Goal: Task Accomplishment & Management: Complete application form

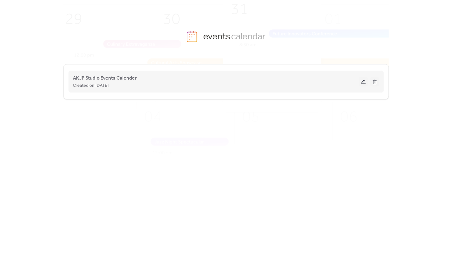
click at [168, 87] on div "Created on [DATE]" at bounding box center [216, 86] width 286 height 8
click at [115, 78] on span "AKJP Studio Events Calender" at bounding box center [105, 79] width 64 height 8
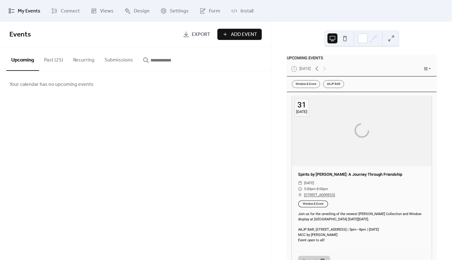
click at [236, 35] on span "Add Event" at bounding box center [244, 35] width 26 height 8
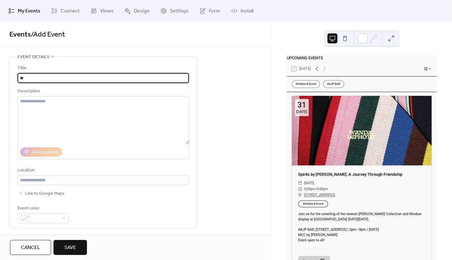
type input "*"
type input "**********"
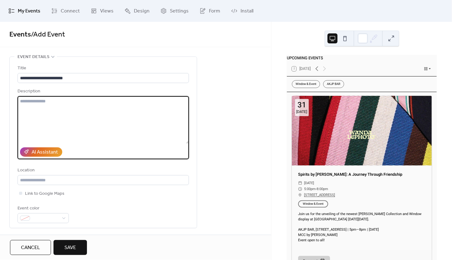
click at [28, 105] on textarea at bounding box center [103, 120] width 171 height 48
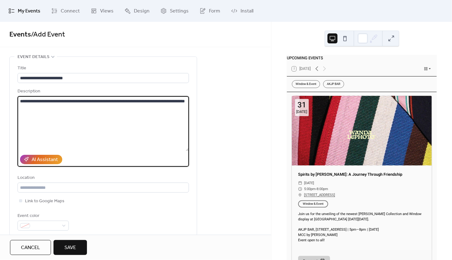
click at [129, 105] on textarea "**********" at bounding box center [103, 123] width 171 height 55
click at [131, 106] on textarea "**********" at bounding box center [103, 123] width 171 height 55
click at [76, 114] on textarea "**********" at bounding box center [103, 123] width 171 height 55
click at [166, 108] on textarea "**********" at bounding box center [103, 123] width 171 height 55
click at [163, 107] on textarea "**********" at bounding box center [103, 123] width 171 height 55
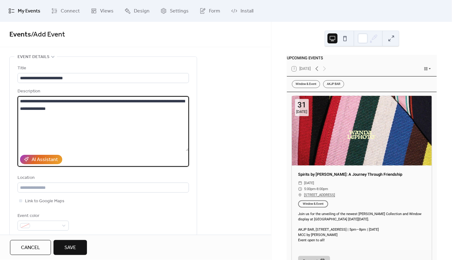
click at [100, 114] on textarea "**********" at bounding box center [103, 123] width 171 height 55
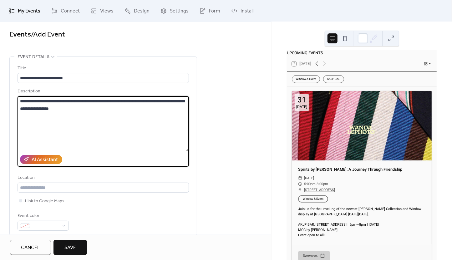
scroll to position [6, 0]
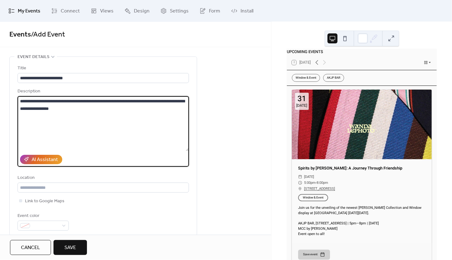
click at [92, 114] on textarea "**********" at bounding box center [103, 123] width 171 height 55
click at [97, 128] on textarea "**********" at bounding box center [103, 123] width 171 height 55
click at [100, 107] on textarea "**********" at bounding box center [103, 123] width 171 height 55
click at [100, 115] on textarea "**********" at bounding box center [103, 123] width 171 height 55
drag, startPoint x: 54, startPoint y: 115, endPoint x: 104, endPoint y: 117, distance: 49.4
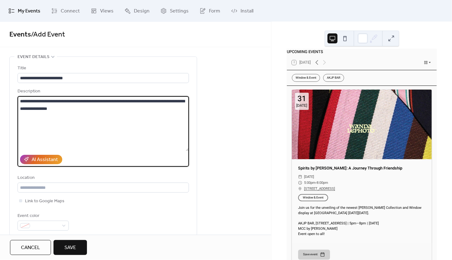
click at [103, 117] on textarea "**********" at bounding box center [103, 123] width 171 height 55
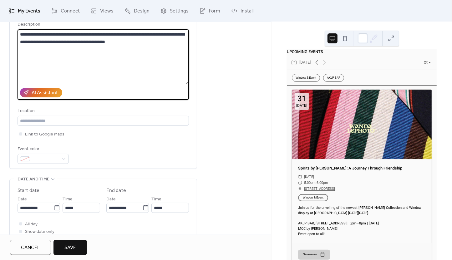
scroll to position [71, 0]
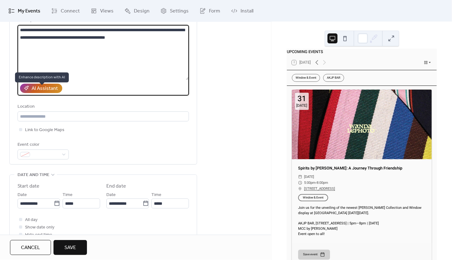
type textarea "**********"
click at [45, 92] on div "AI Assistant" at bounding box center [45, 89] width 26 height 8
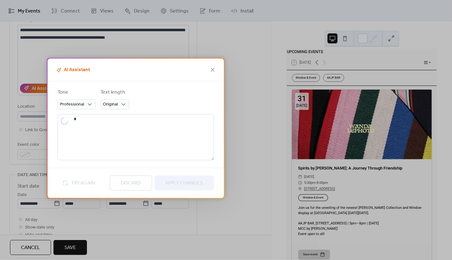
type textarea "**********"
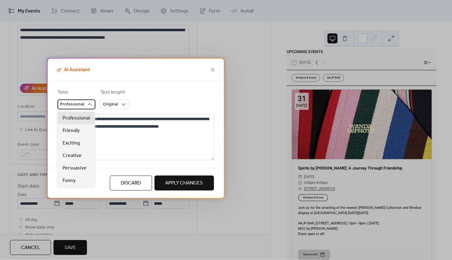
click at [78, 105] on span "Professional" at bounding box center [72, 105] width 24 height 8
click at [74, 143] on span "Exciting" at bounding box center [72, 144] width 18 height 8
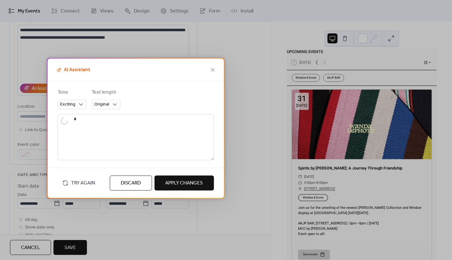
type textarea "**********"
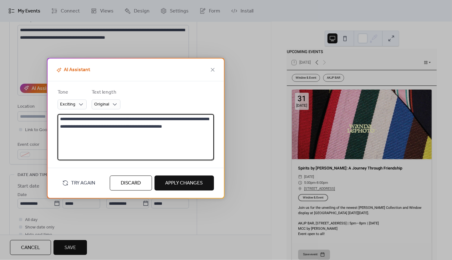
drag, startPoint x: 134, startPoint y: 130, endPoint x: 153, endPoint y: 134, distance: 19.1
click at [153, 134] on textarea "**********" at bounding box center [136, 137] width 156 height 46
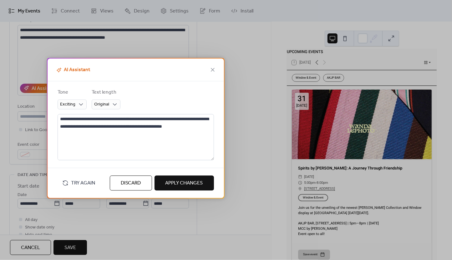
click at [177, 186] on span "Apply Changes" at bounding box center [184, 184] width 38 height 8
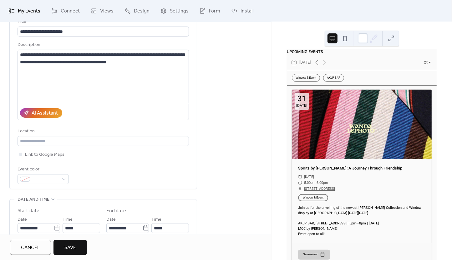
scroll to position [42, 0]
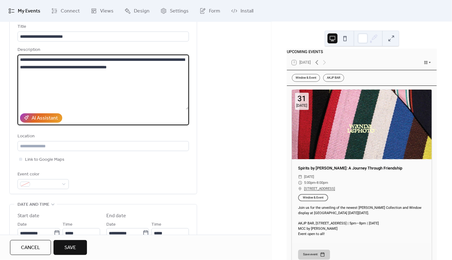
click at [94, 72] on textarea "**********" at bounding box center [103, 82] width 171 height 55
drag, startPoint x: 74, startPoint y: 72, endPoint x: 168, endPoint y: 71, distance: 93.5
click at [168, 71] on textarea "**********" at bounding box center [103, 82] width 171 height 55
click at [20, 63] on textarea "**********" at bounding box center [103, 82] width 171 height 55
paste textarea "**********"
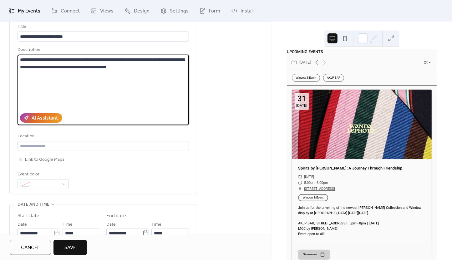
click at [22, 64] on textarea "**********" at bounding box center [103, 82] width 171 height 55
click at [35, 63] on textarea "**********" at bounding box center [103, 82] width 171 height 55
click at [117, 66] on textarea "**********" at bounding box center [103, 82] width 171 height 55
click at [118, 65] on textarea "**********" at bounding box center [103, 82] width 171 height 55
click at [146, 74] on textarea "**********" at bounding box center [103, 82] width 171 height 55
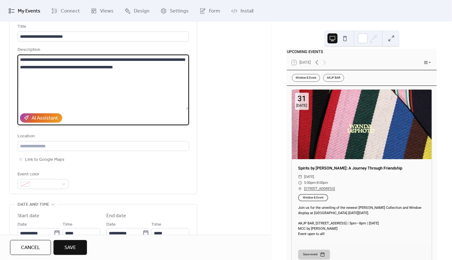
click at [149, 74] on textarea "**********" at bounding box center [103, 82] width 171 height 55
type textarea "**********"
click at [45, 122] on div "AI Assistant" at bounding box center [45, 119] width 26 height 8
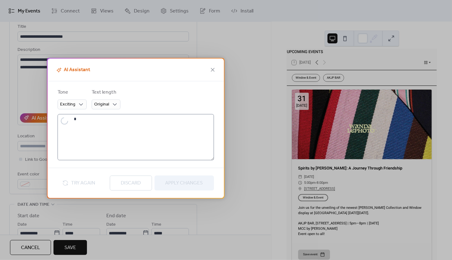
type textarea "**********"
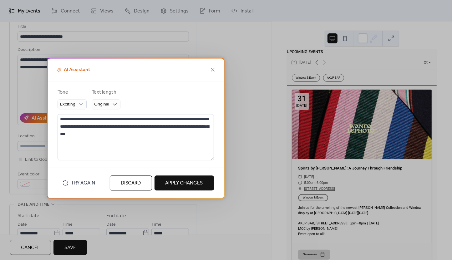
click at [173, 186] on span "Apply Changes" at bounding box center [184, 184] width 38 height 8
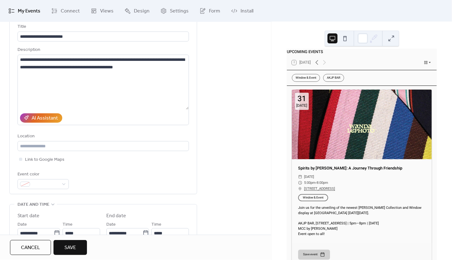
type textarea "**********"
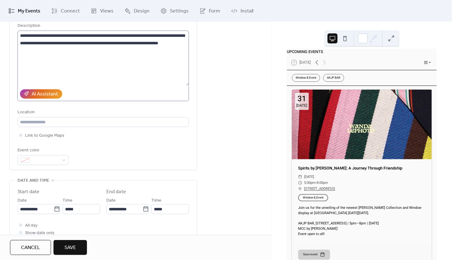
scroll to position [69, 0]
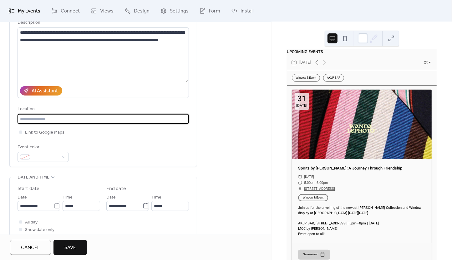
click at [45, 124] on input "text" at bounding box center [103, 119] width 171 height 10
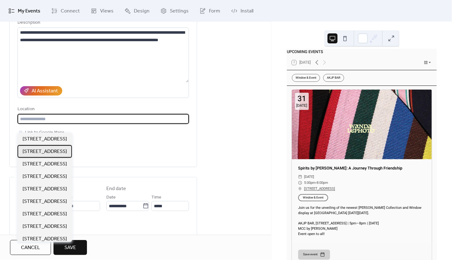
click at [52, 150] on span "[STREET_ADDRESS]" at bounding box center [45, 152] width 44 height 8
type input "**********"
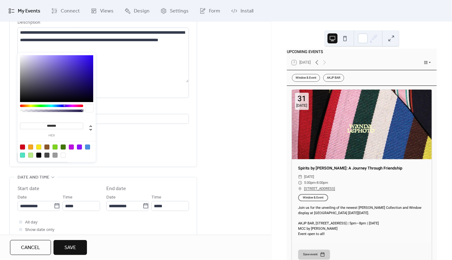
click at [41, 161] on span at bounding box center [46, 158] width 26 height 8
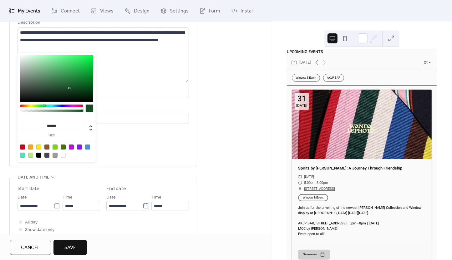
click at [44, 106] on div at bounding box center [51, 106] width 63 height 3
click at [48, 84] on div at bounding box center [56, 78] width 73 height 47
click at [48, 79] on div at bounding box center [56, 78] width 73 height 47
type input "*******"
click at [53, 85] on div at bounding box center [56, 78] width 73 height 47
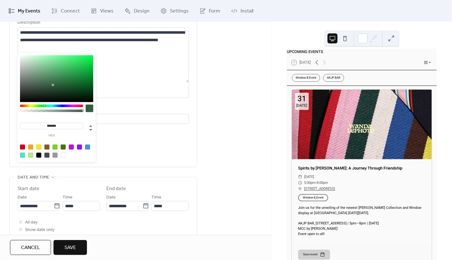
click at [115, 167] on div "**********" at bounding box center [103, 77] width 171 height 179
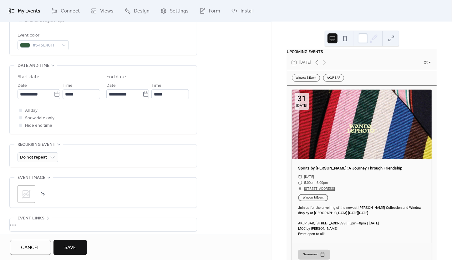
scroll to position [182, 0]
click at [40, 98] on input "**********" at bounding box center [36, 93] width 36 height 10
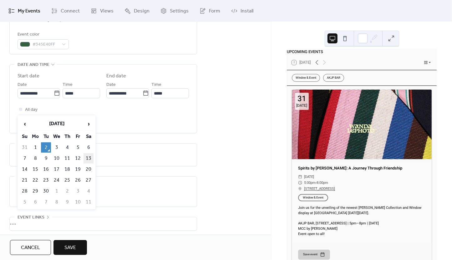
click at [88, 162] on td "13" at bounding box center [88, 159] width 10 height 10
type input "**********"
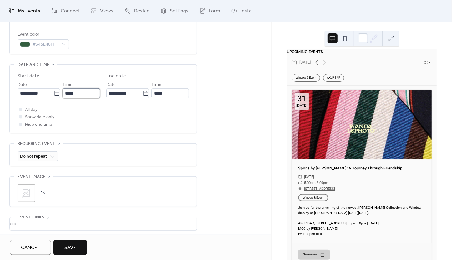
click at [83, 98] on input "*****" at bounding box center [82, 93] width 38 height 10
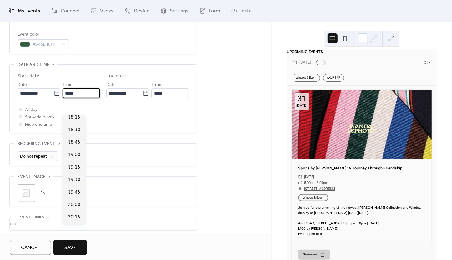
scroll to position [928, 0]
click at [72, 48] on span "17:00" at bounding box center [74, 44] width 13 height 8
type input "*****"
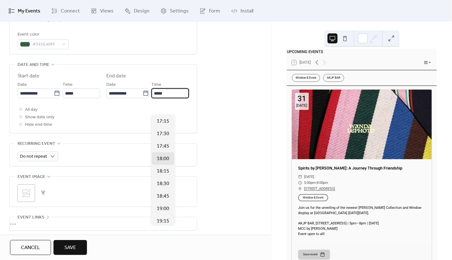
click at [168, 98] on input "*****" at bounding box center [170, 93] width 38 height 10
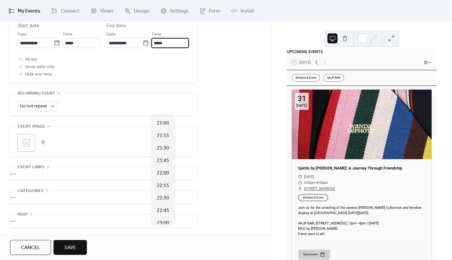
scroll to position [186, 0]
click at [159, 127] on span "21:00" at bounding box center [163, 123] width 13 height 8
type input "*****"
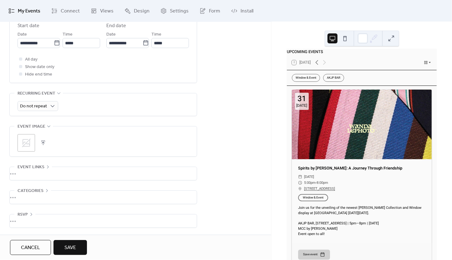
click at [211, 118] on div "**********" at bounding box center [135, 30] width 271 height 411
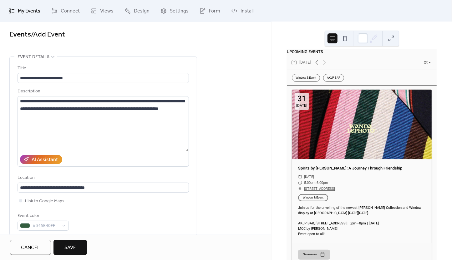
scroll to position [0, 0]
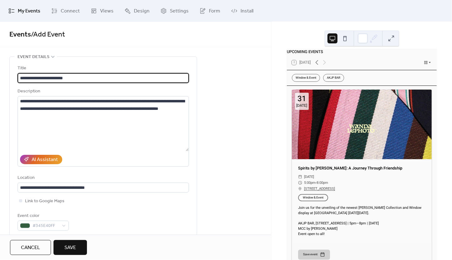
click at [38, 82] on input "**********" at bounding box center [103, 78] width 171 height 10
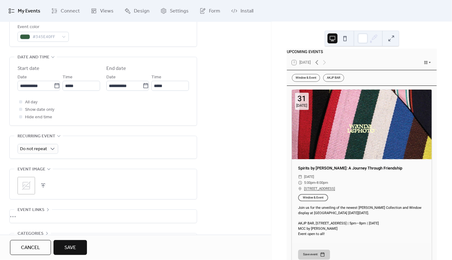
scroll to position [190, 0]
type input "**********"
click at [45, 189] on button "button" at bounding box center [43, 185] width 9 height 9
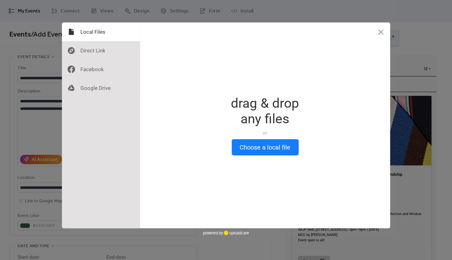
scroll to position [0, 0]
click at [252, 147] on button "Choose a local file" at bounding box center [265, 147] width 67 height 16
click at [279, 158] on div "Drop a file here drag & drop any files or Upload files from your computer Choos…" at bounding box center [265, 126] width 250 height 206
click at [275, 147] on button "Choose a local file" at bounding box center [265, 147] width 67 height 16
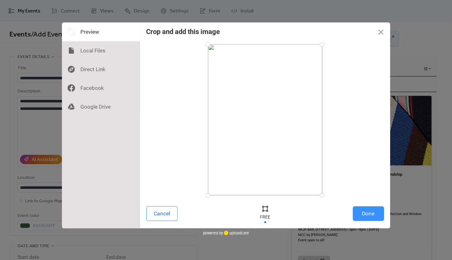
click at [365, 209] on button "Done" at bounding box center [368, 214] width 31 height 15
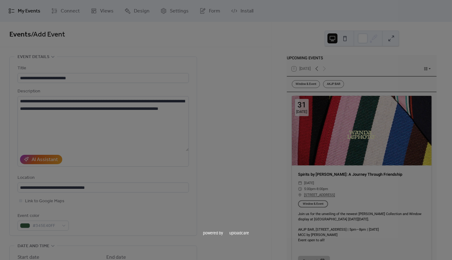
scroll to position [256, 0]
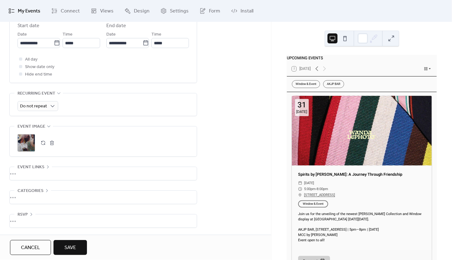
click at [47, 195] on div "•••" at bounding box center [103, 197] width 187 height 13
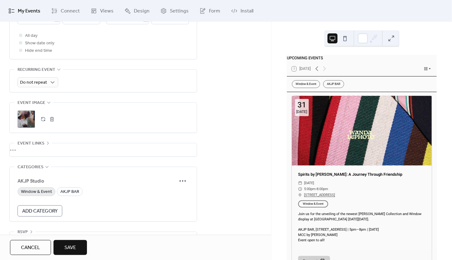
click at [43, 196] on span "Window & Event" at bounding box center [36, 193] width 31 height 8
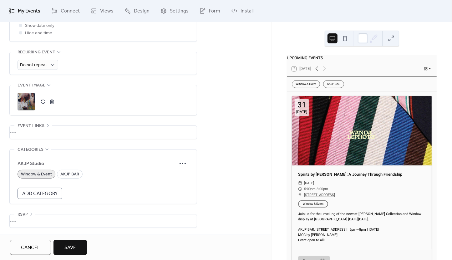
scroll to position [300, 0]
click at [69, 250] on span "Save" at bounding box center [70, 249] width 12 height 8
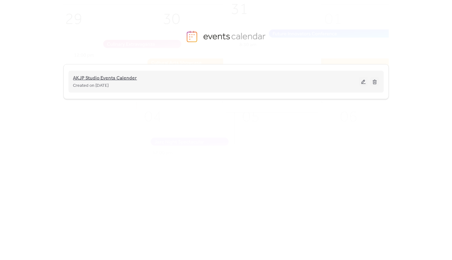
click at [95, 81] on span "AKJP Studio Events Calender" at bounding box center [105, 79] width 64 height 8
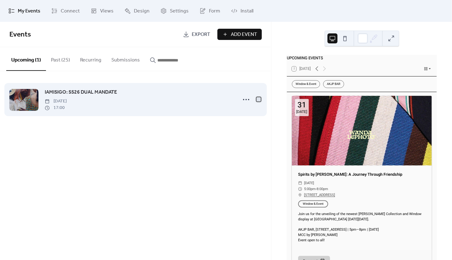
click at [258, 102] on div at bounding box center [258, 99] width 4 height 4
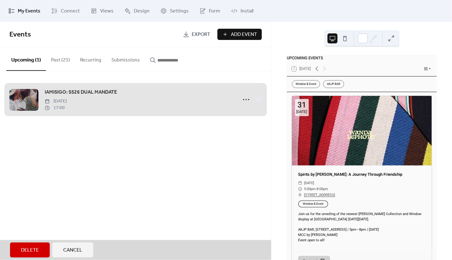
click at [245, 102] on span "IAMISIGO: SS26 DUAL MANDATE Saturday, September 13, 2025 17:00" at bounding box center [135, 100] width 252 height 38
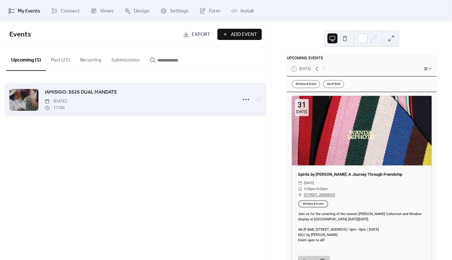
click at [67, 103] on span "[DATE]" at bounding box center [56, 101] width 22 height 7
click at [80, 94] on span "IAMISIGO: SS26 DUAL MANDATE" at bounding box center [81, 93] width 72 height 8
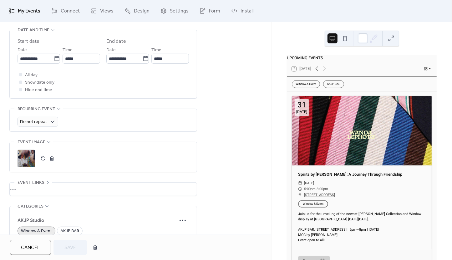
scroll to position [225, 0]
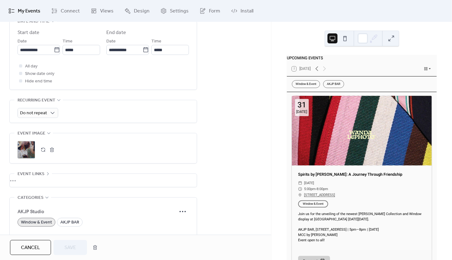
click at [52, 154] on button "button" at bounding box center [52, 150] width 9 height 9
click at [43, 154] on button "button" at bounding box center [43, 150] width 9 height 9
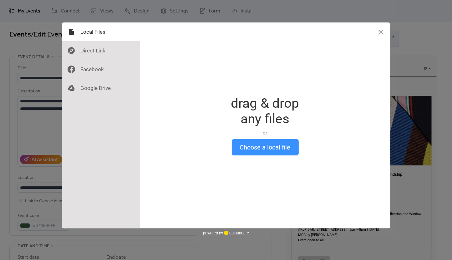
click at [270, 152] on button "Choose a local file" at bounding box center [265, 147] width 67 height 16
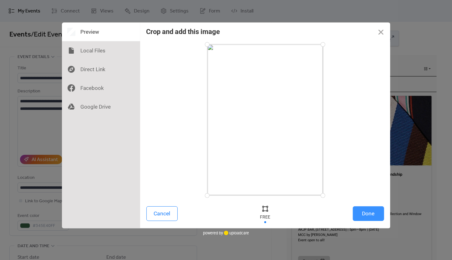
click at [374, 217] on button "Done" at bounding box center [368, 214] width 31 height 15
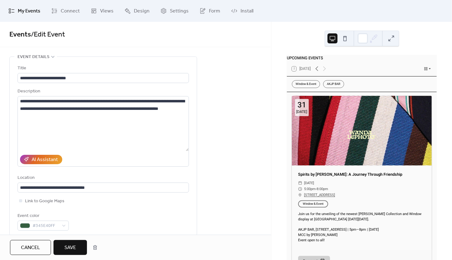
scroll to position [268, 0]
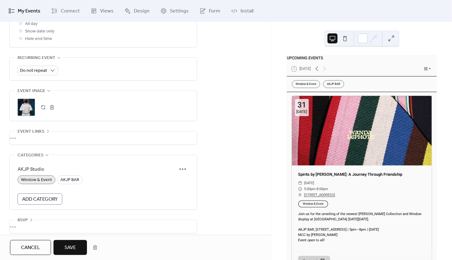
click at [25, 116] on div ";" at bounding box center [27, 108] width 18 height 18
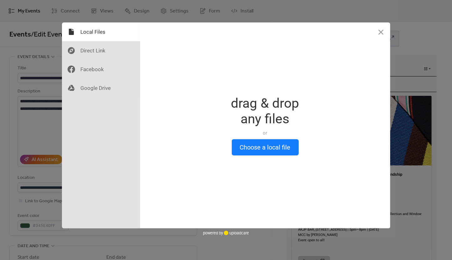
scroll to position [0, 0]
click at [384, 26] on button "Close" at bounding box center [380, 32] width 19 height 19
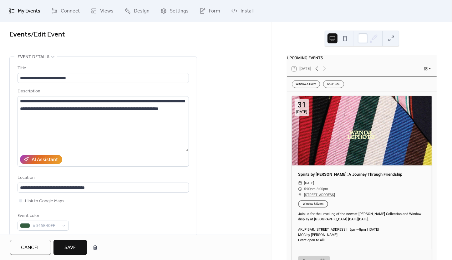
click at [68, 250] on span "Save" at bounding box center [70, 249] width 12 height 8
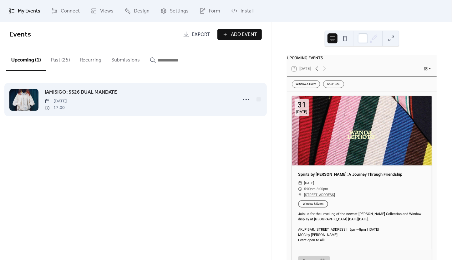
click at [90, 96] on span "IAMISIGO: SS26 DUAL MANDATE" at bounding box center [81, 93] width 72 height 8
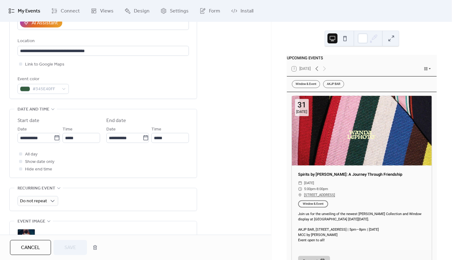
scroll to position [262, 0]
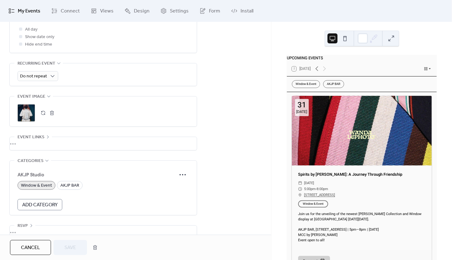
click at [54, 118] on button "button" at bounding box center [52, 113] width 9 height 9
click at [34, 122] on div ";" at bounding box center [27, 113] width 18 height 18
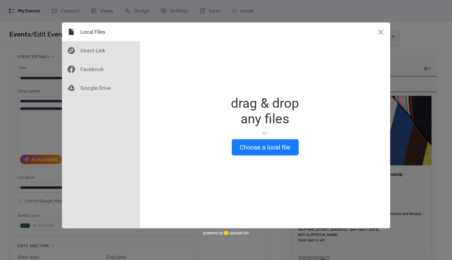
scroll to position [0, 0]
click at [254, 145] on button "Choose a local file" at bounding box center [265, 147] width 67 height 16
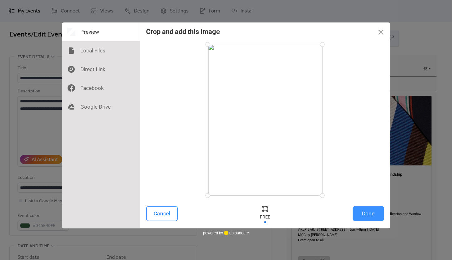
click at [366, 215] on button "Done" at bounding box center [368, 214] width 31 height 15
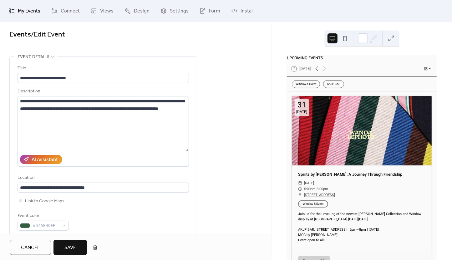
click at [74, 245] on span "Save" at bounding box center [70, 249] width 12 height 8
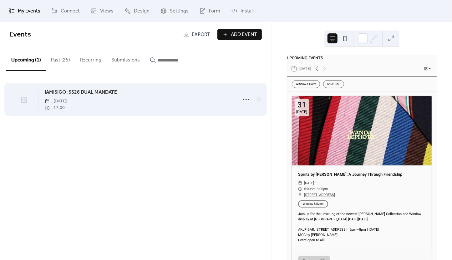
click at [103, 93] on span "IAMISIGO: SS26 DUAL MANDATE" at bounding box center [81, 93] width 72 height 8
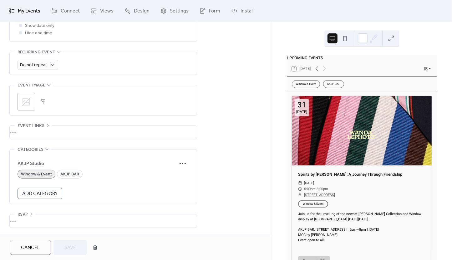
scroll to position [292, 0]
click at [44, 105] on button "button" at bounding box center [43, 102] width 9 height 9
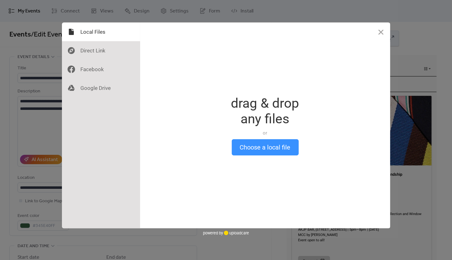
click at [240, 149] on button "Choose a local file" at bounding box center [265, 147] width 67 height 16
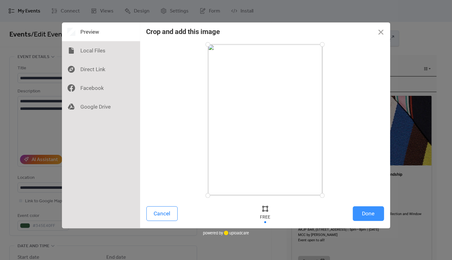
click at [361, 211] on button "Done" at bounding box center [368, 214] width 31 height 15
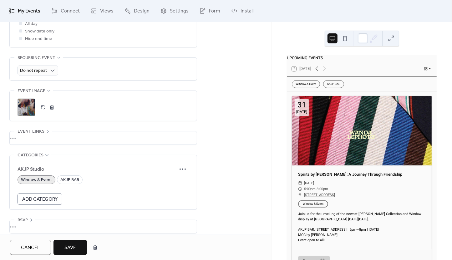
click at [74, 246] on span "Save" at bounding box center [70, 249] width 12 height 8
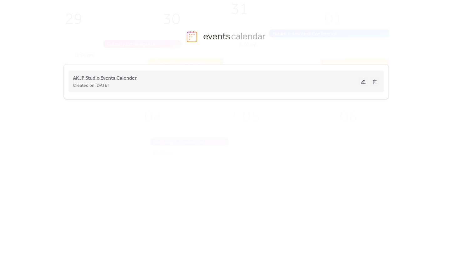
click at [99, 80] on span "AKJP Studio Events Calender" at bounding box center [105, 79] width 64 height 8
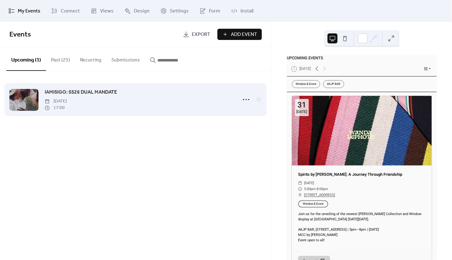
click at [73, 94] on span "IAMISIGO: SS26 DUAL MANDATE" at bounding box center [81, 93] width 72 height 8
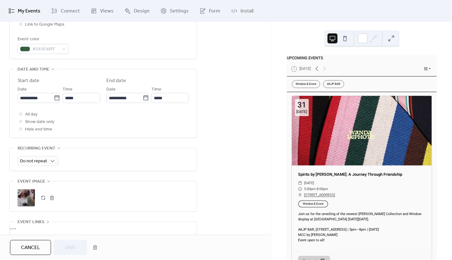
scroll to position [184, 0]
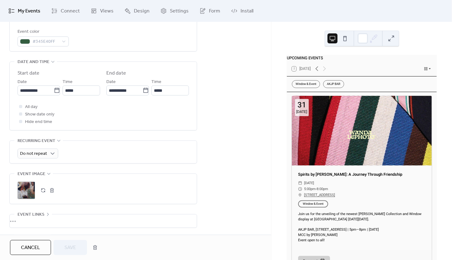
click at [51, 195] on button "button" at bounding box center [52, 190] width 9 height 9
click at [43, 195] on button "button" at bounding box center [43, 190] width 9 height 9
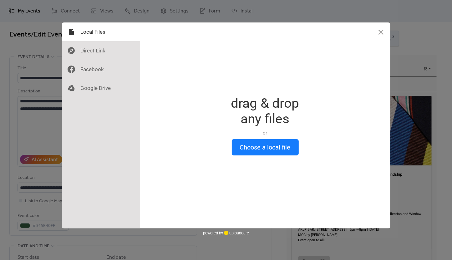
click at [245, 138] on div "drag & drop any files or Upload files from your computer" at bounding box center [265, 118] width 68 height 44
click at [245, 146] on button "Choose a local file" at bounding box center [265, 147] width 67 height 16
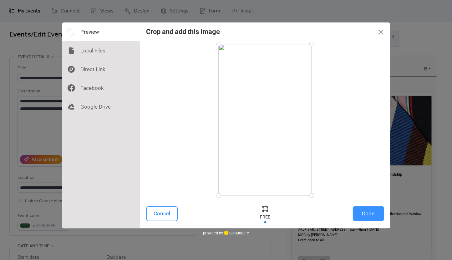
click at [374, 216] on button "Done" at bounding box center [368, 214] width 31 height 15
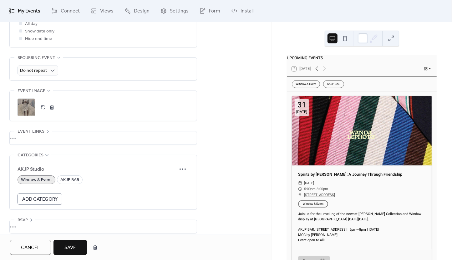
click at [24, 116] on div ";" at bounding box center [27, 108] width 18 height 18
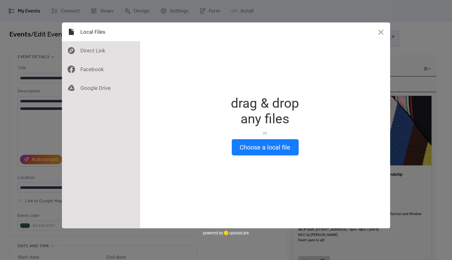
scroll to position [0, 0]
click at [376, 33] on button "Close" at bounding box center [380, 32] width 19 height 19
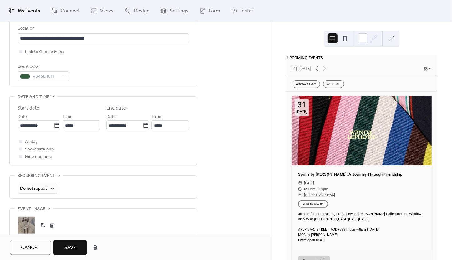
scroll to position [234, 0]
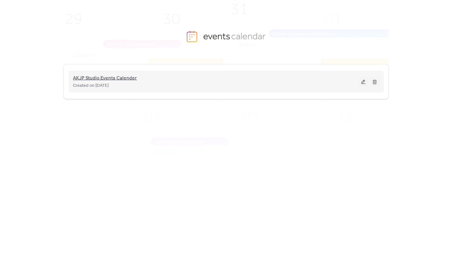
click at [117, 77] on span "AKJP Studio Events Calender" at bounding box center [105, 79] width 64 height 8
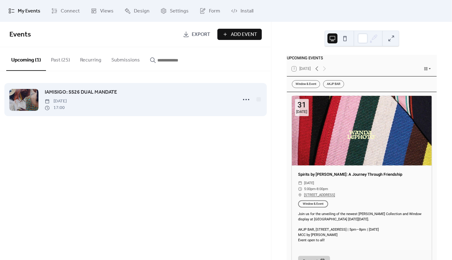
click at [95, 93] on span "IAMISIGO: SS26 DUAL MANDATE" at bounding box center [81, 93] width 72 height 8
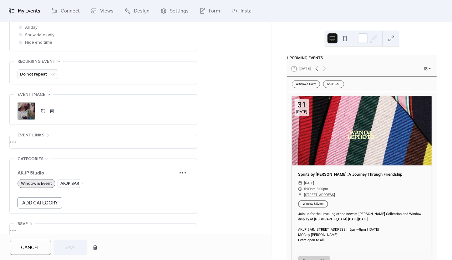
scroll to position [267, 0]
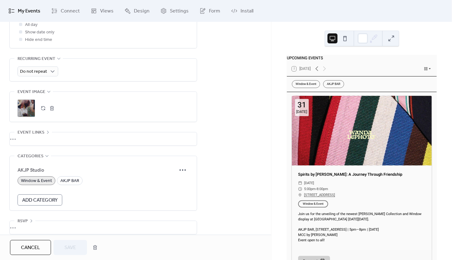
click at [54, 113] on button "button" at bounding box center [52, 108] width 9 height 9
click at [43, 113] on button "button" at bounding box center [43, 108] width 9 height 9
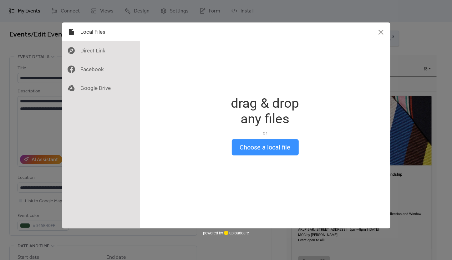
click at [257, 140] on button "Choose a local file" at bounding box center [265, 147] width 67 height 16
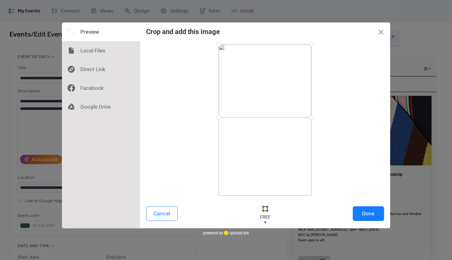
drag, startPoint x: 220, startPoint y: 195, endPoint x: 204, endPoint y: 118, distance: 78.7
click at [204, 118] on div at bounding box center [265, 120] width 238 height 152
click at [372, 215] on button "Done" at bounding box center [368, 214] width 31 height 15
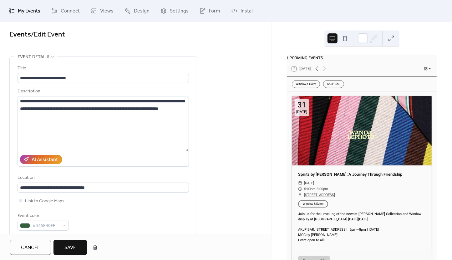
scroll to position [268, 0]
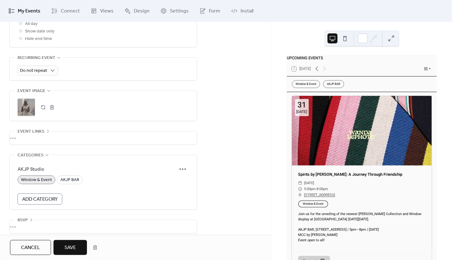
click at [76, 253] on button "Save" at bounding box center [69, 247] width 33 height 15
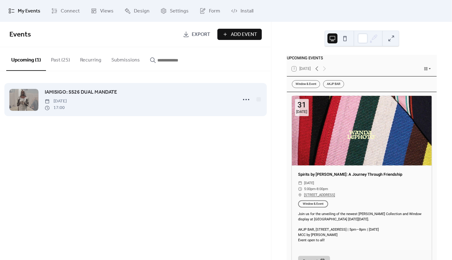
click at [36, 99] on div at bounding box center [23, 100] width 29 height 22
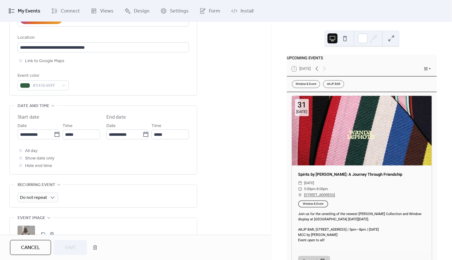
scroll to position [205, 0]
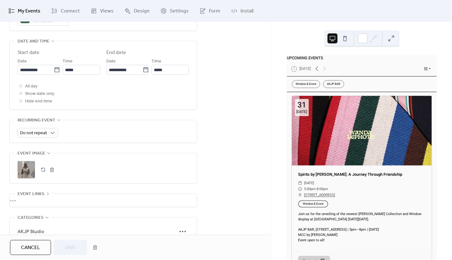
click at [21, 179] on div ";" at bounding box center [27, 170] width 18 height 18
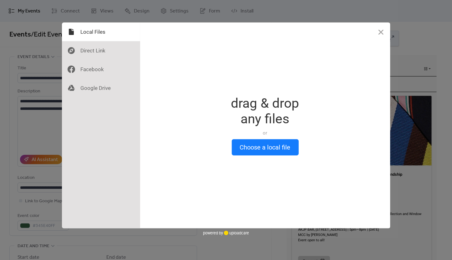
scroll to position [0, 0]
click at [383, 31] on button "Close" at bounding box center [380, 32] width 19 height 19
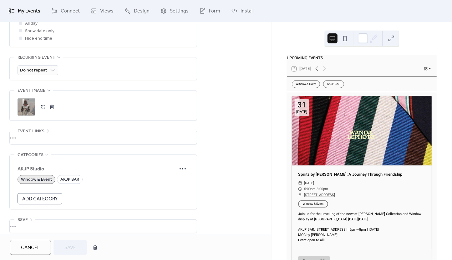
scroll to position [280, 0]
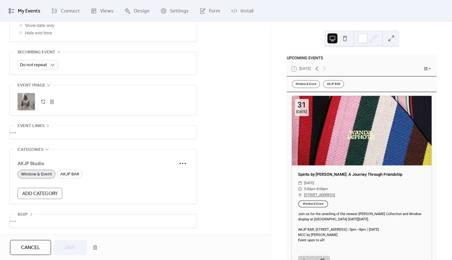
click at [56, 106] on button "button" at bounding box center [52, 102] width 9 height 9
click at [43, 106] on button "button" at bounding box center [43, 102] width 9 height 9
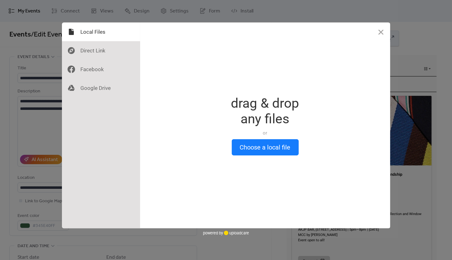
scroll to position [0, 0]
click at [256, 152] on button "Choose a local file" at bounding box center [265, 147] width 67 height 16
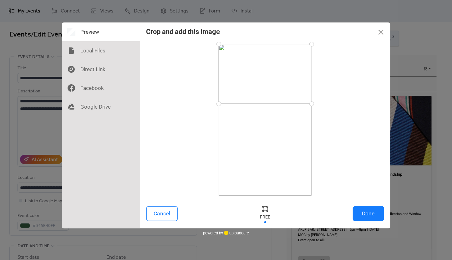
drag, startPoint x: 220, startPoint y: 195, endPoint x: 189, endPoint y: 104, distance: 96.1
click at [189, 104] on div at bounding box center [265, 120] width 238 height 152
click at [374, 216] on button "Done" at bounding box center [368, 214] width 31 height 15
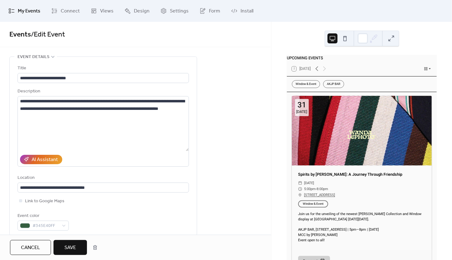
scroll to position [268, 0]
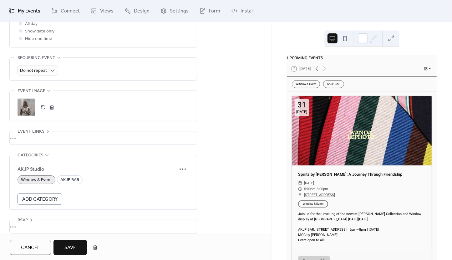
click at [73, 249] on span "Save" at bounding box center [70, 249] width 12 height 8
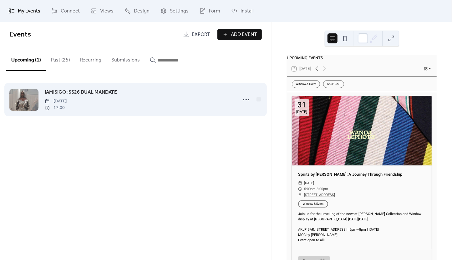
click at [76, 95] on span "IAMISIGO: SS26 DUAL MANDATE" at bounding box center [81, 93] width 72 height 8
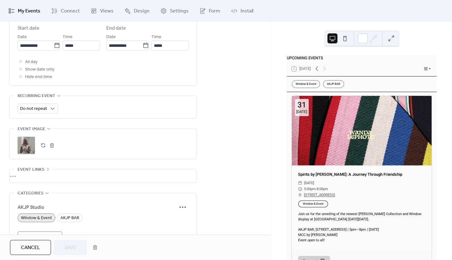
scroll to position [235, 0]
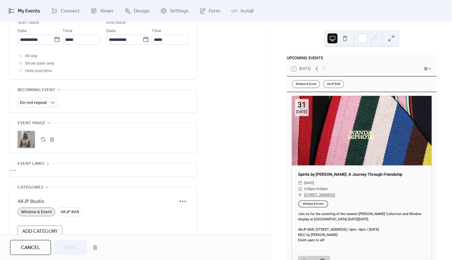
click at [55, 144] on button "button" at bounding box center [52, 139] width 9 height 9
click at [43, 144] on button "button" at bounding box center [43, 139] width 9 height 9
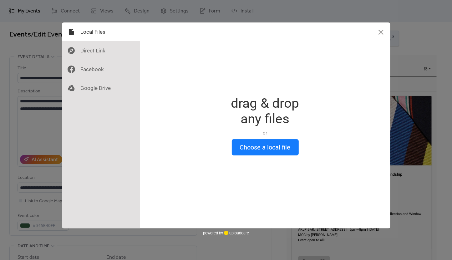
scroll to position [0, 0]
click at [243, 146] on button "Choose a local file" at bounding box center [265, 147] width 67 height 16
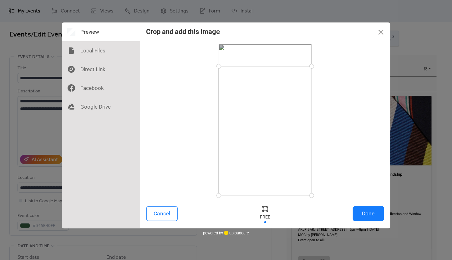
drag, startPoint x: 218, startPoint y: 42, endPoint x: 205, endPoint y: 67, distance: 27.7
click at [205, 67] on div at bounding box center [265, 120] width 238 height 152
drag, startPoint x: 218, startPoint y: 196, endPoint x: 186, endPoint y: 110, distance: 92.0
click at [186, 110] on div at bounding box center [265, 120] width 238 height 152
click at [218, 68] on div at bounding box center [218, 68] width 11 height 11
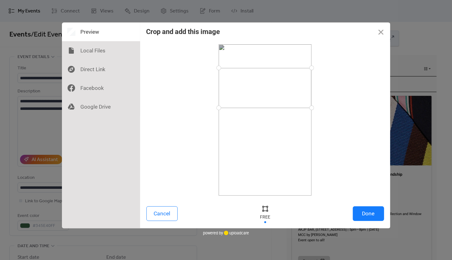
click at [218, 108] on div at bounding box center [218, 108] width 11 height 11
click at [368, 213] on button "Done" at bounding box center [368, 214] width 31 height 15
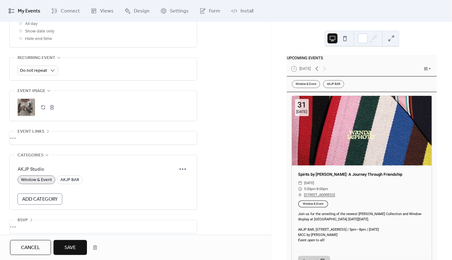
click at [66, 249] on span "Save" at bounding box center [70, 249] width 12 height 8
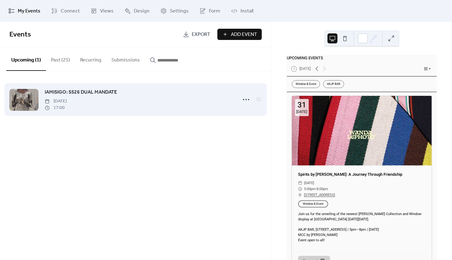
click at [67, 93] on span "IAMISIGO: SS26 DUAL MANDATE" at bounding box center [81, 93] width 72 height 8
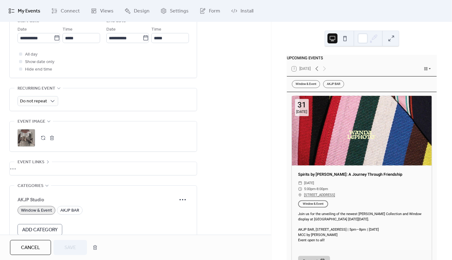
scroll to position [275, 0]
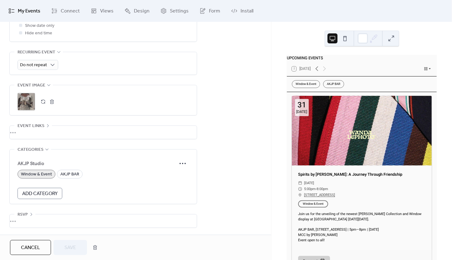
click at [54, 106] on button "button" at bounding box center [52, 102] width 9 height 9
click at [44, 111] on div ";" at bounding box center [103, 102] width 171 height 18
click at [44, 106] on button "button" at bounding box center [43, 102] width 9 height 9
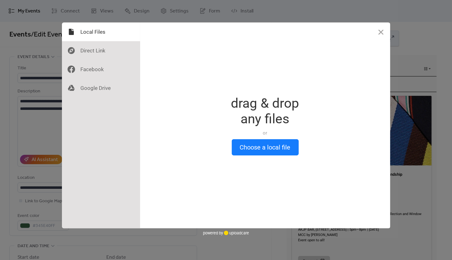
click at [251, 134] on div "or" at bounding box center [265, 133] width 68 height 6
click at [253, 149] on button "Choose a local file" at bounding box center [265, 147] width 67 height 16
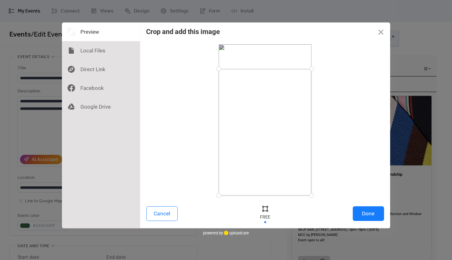
drag, startPoint x: 219, startPoint y: 43, endPoint x: 206, endPoint y: 69, distance: 29.1
click at [206, 69] on div at bounding box center [265, 120] width 238 height 152
drag, startPoint x: 218, startPoint y: 194, endPoint x: 189, endPoint y: 107, distance: 92.2
click at [189, 107] on div at bounding box center [265, 120] width 238 height 152
click at [218, 67] on div at bounding box center [218, 66] width 11 height 11
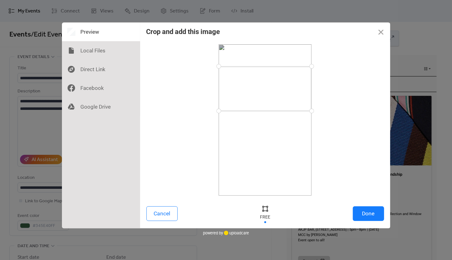
drag, startPoint x: 218, startPoint y: 107, endPoint x: 217, endPoint y: 111, distance: 4.9
click at [217, 111] on div at bounding box center [218, 111] width 11 height 11
click at [366, 213] on button "Done" at bounding box center [368, 214] width 31 height 15
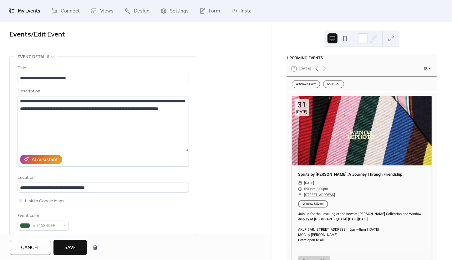
scroll to position [268, 0]
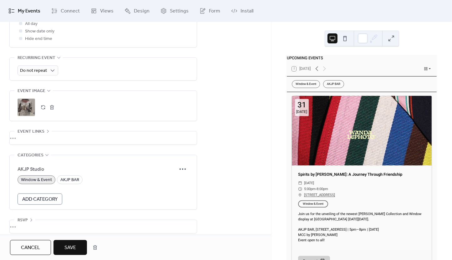
click at [79, 250] on button "Save" at bounding box center [69, 247] width 33 height 15
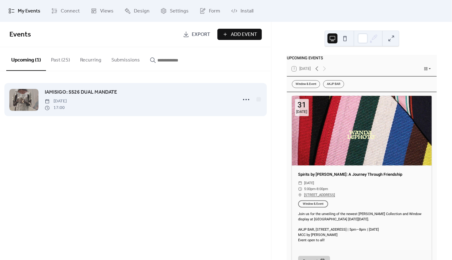
click at [92, 94] on span "IAMISIGO: SS26 DUAL MANDATE" at bounding box center [81, 93] width 72 height 8
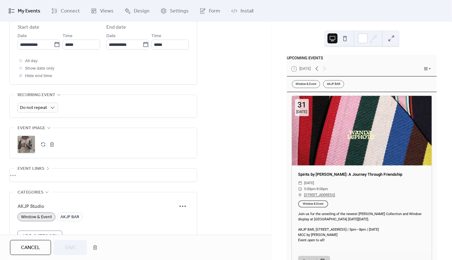
scroll to position [232, 0]
click at [56, 148] on button "button" at bounding box center [52, 143] width 9 height 9
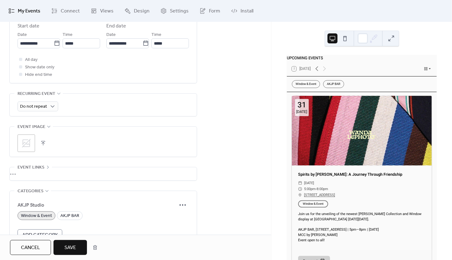
click at [41, 148] on button "button" at bounding box center [43, 143] width 9 height 9
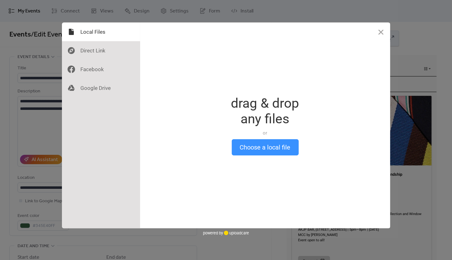
click at [245, 148] on button "Choose a local file" at bounding box center [265, 147] width 67 height 16
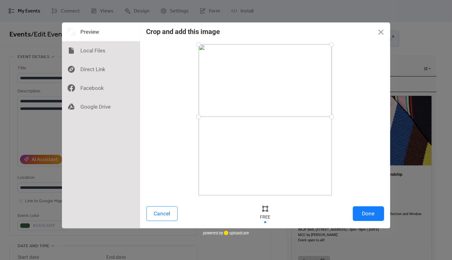
drag, startPoint x: 196, startPoint y: 194, endPoint x: 167, endPoint y: 117, distance: 82.9
click at [167, 117] on div at bounding box center [265, 120] width 238 height 152
drag, startPoint x: 198, startPoint y: 42, endPoint x: 175, endPoint y: 79, distance: 43.4
click at [175, 79] on div at bounding box center [265, 120] width 238 height 152
drag, startPoint x: 200, startPoint y: 116, endPoint x: 191, endPoint y: 120, distance: 10.2
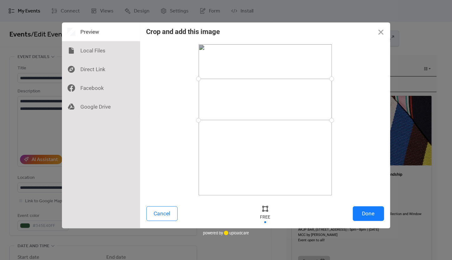
click at [191, 120] on div at bounding box center [265, 120] width 238 height 152
drag, startPoint x: 199, startPoint y: 82, endPoint x: 195, endPoint y: 78, distance: 5.3
click at [195, 78] on div at bounding box center [198, 78] width 11 height 11
click at [361, 214] on button "Done" at bounding box center [368, 214] width 31 height 15
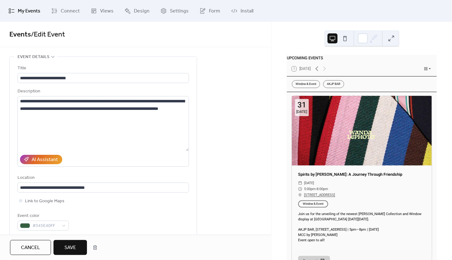
scroll to position [268, 0]
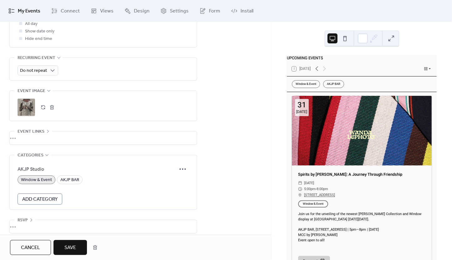
click at [78, 249] on button "Save" at bounding box center [69, 247] width 33 height 15
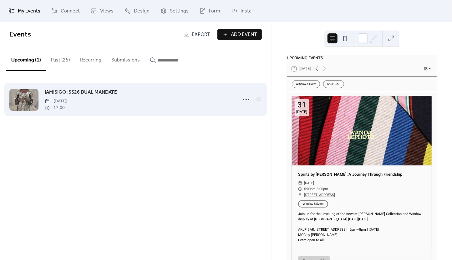
click at [87, 96] on span "IAMISIGO: SS26 DUAL MANDATE" at bounding box center [81, 93] width 72 height 8
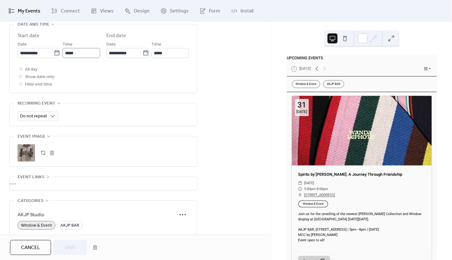
scroll to position [223, 0]
click at [55, 156] on button "button" at bounding box center [52, 152] width 9 height 9
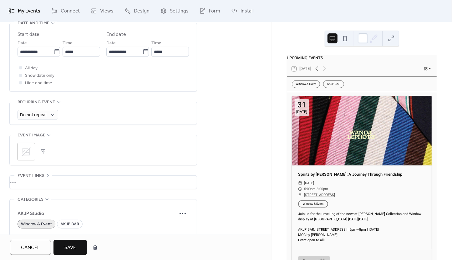
click at [47, 156] on button "button" at bounding box center [43, 152] width 9 height 9
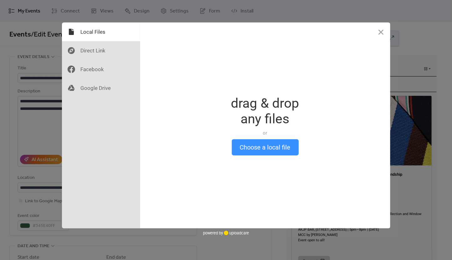
click at [265, 154] on button "Choose a local file" at bounding box center [265, 147] width 67 height 16
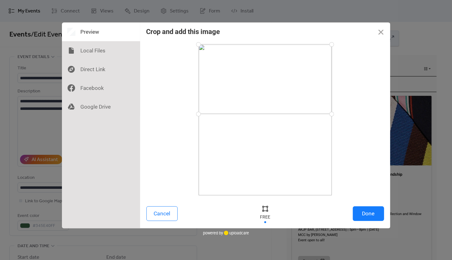
drag, startPoint x: 198, startPoint y: 195, endPoint x: 172, endPoint y: 114, distance: 85.2
click at [172, 114] on div at bounding box center [265, 120] width 238 height 152
drag, startPoint x: 200, startPoint y: 44, endPoint x: 187, endPoint y: 58, distance: 19.0
click at [187, 58] on div at bounding box center [265, 120] width 238 height 152
click at [371, 209] on button "Done" at bounding box center [368, 214] width 31 height 15
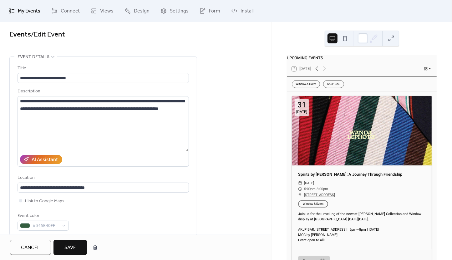
scroll to position [268, 0]
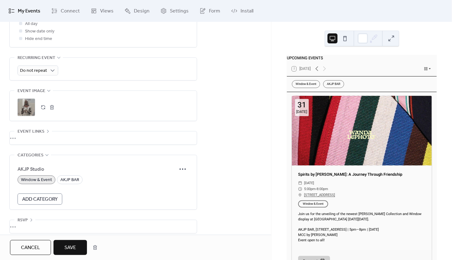
click at [78, 249] on button "Save" at bounding box center [69, 247] width 33 height 15
